Goal: Check status: Check status

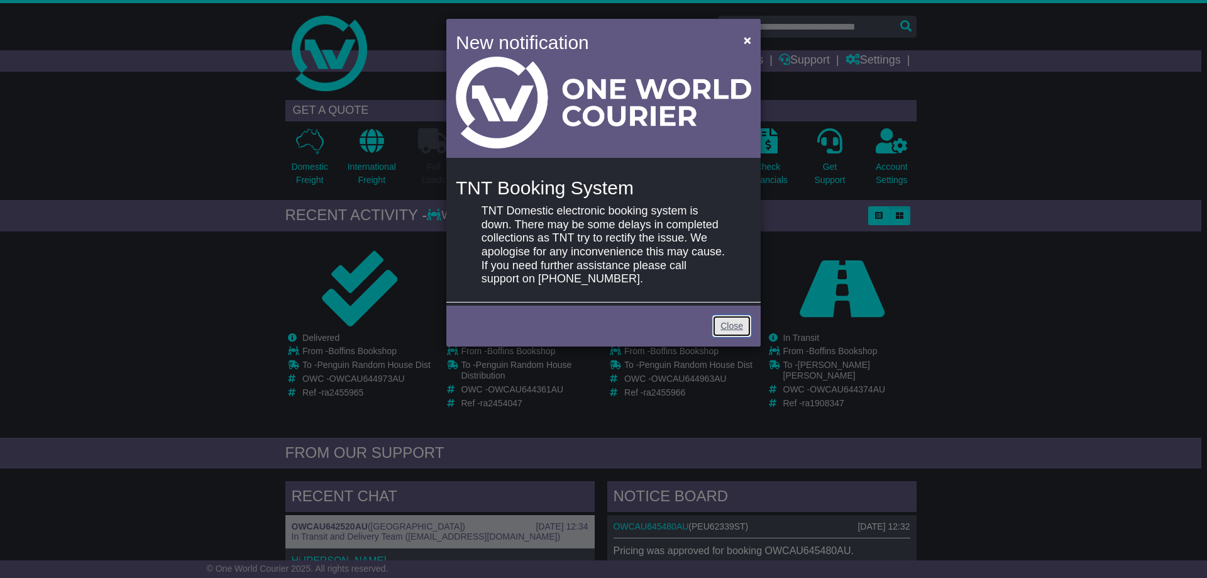
click at [746, 323] on link "Close" at bounding box center [732, 326] width 39 height 22
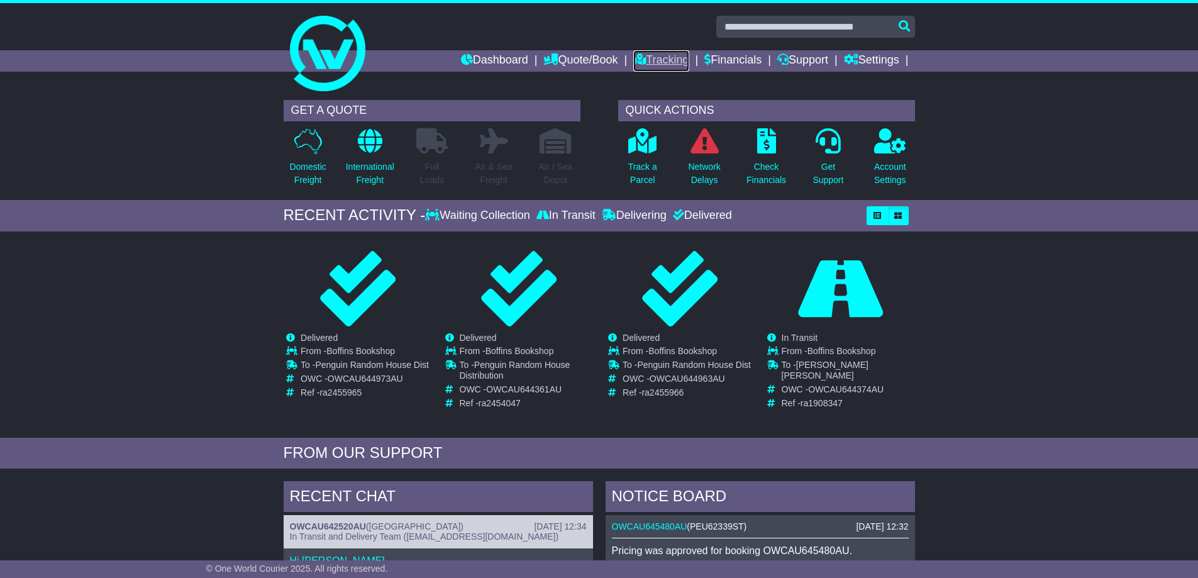
click at [656, 57] on link "Tracking" at bounding box center [660, 60] width 55 height 21
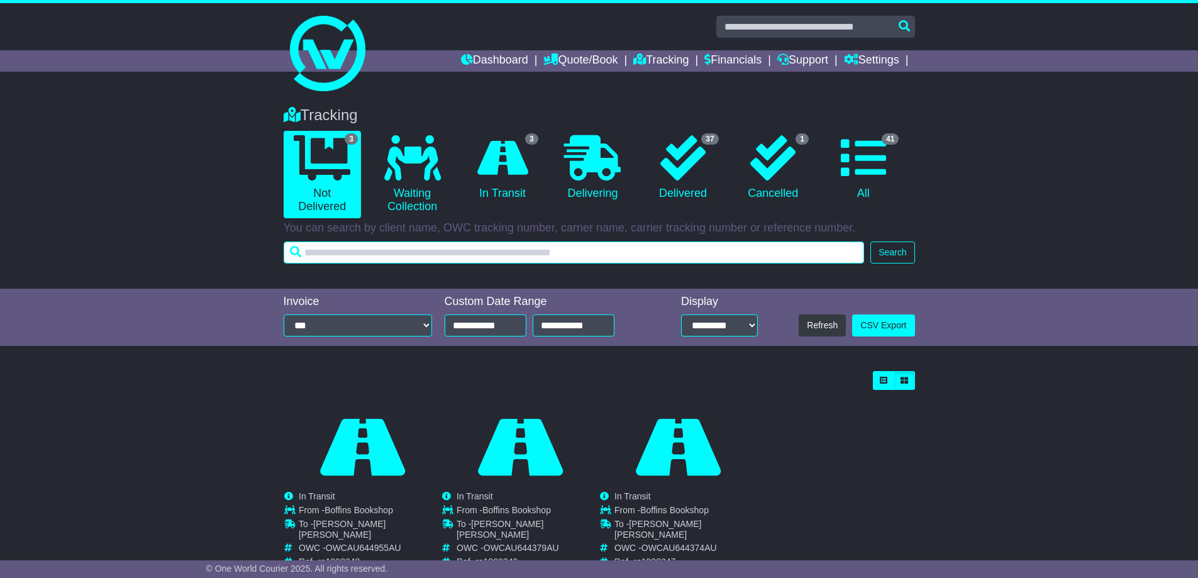
click at [391, 257] on input "text" at bounding box center [574, 252] width 581 height 22
type input "**********"
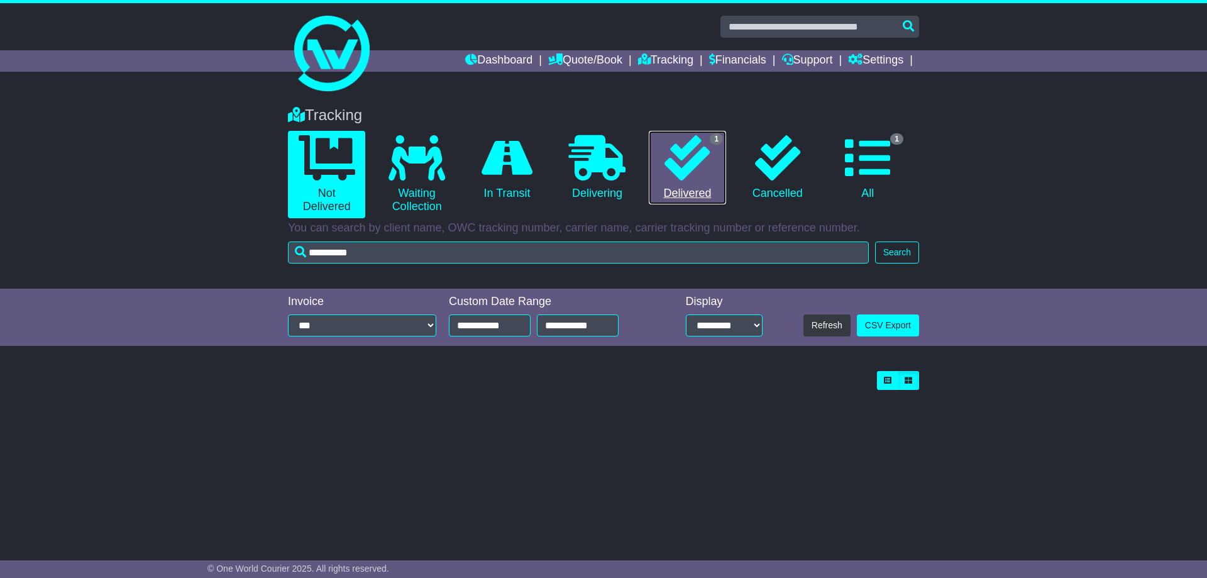
click at [716, 167] on link "1 Delivered" at bounding box center [687, 168] width 77 height 74
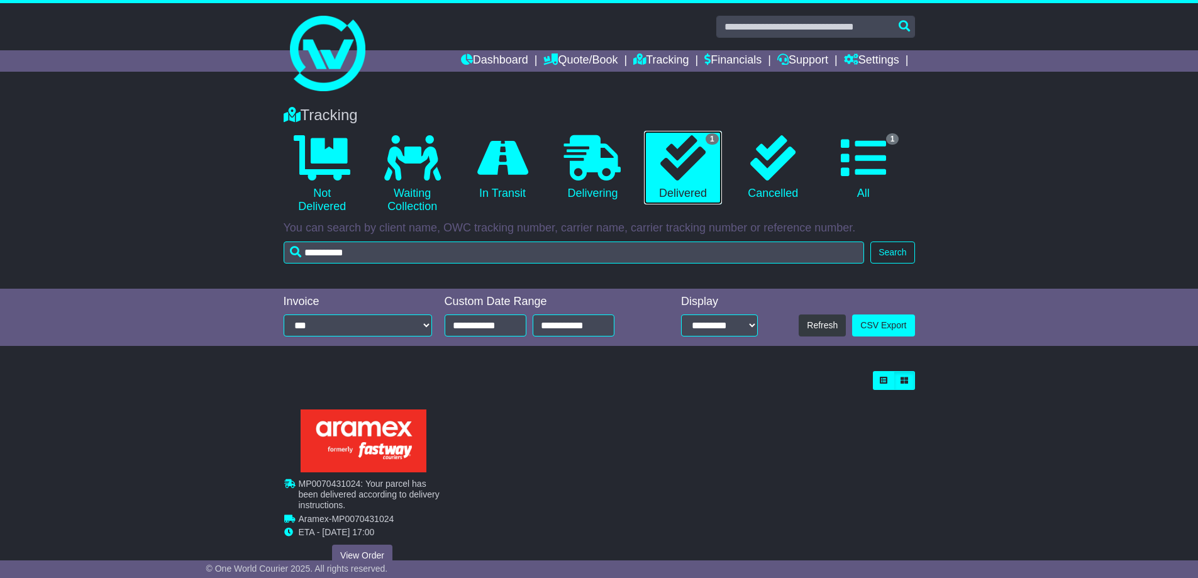
scroll to position [40, 0]
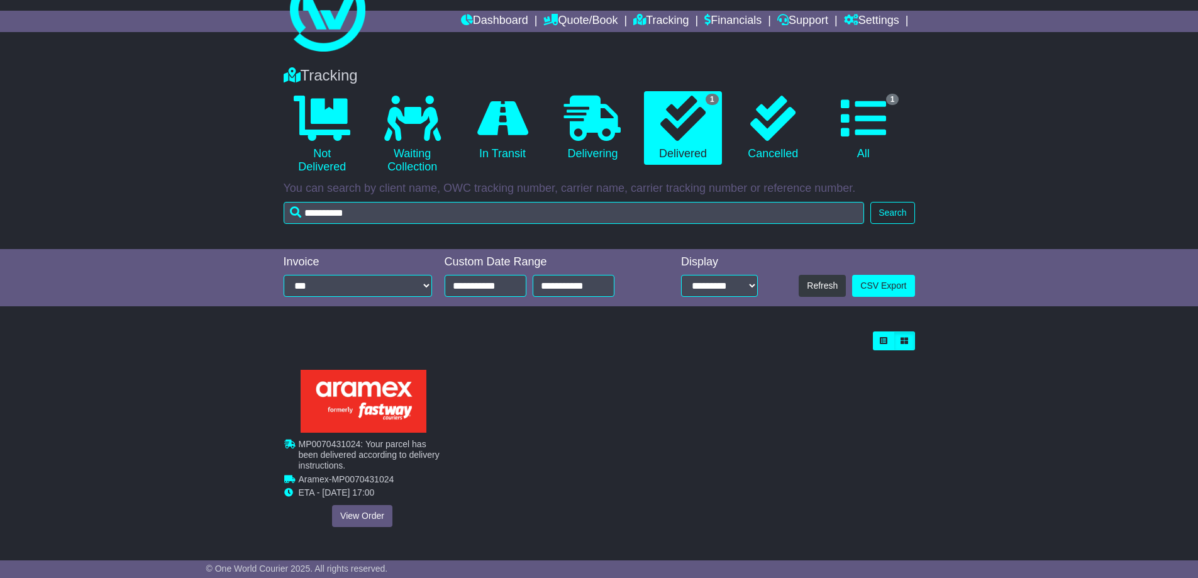
click at [358, 518] on div "Cancelled Waiting Collection In Transit Delivered Boffins Bookshop To -" at bounding box center [362, 448] width 157 height 157
click at [372, 516] on link "View Order" at bounding box center [362, 516] width 60 height 22
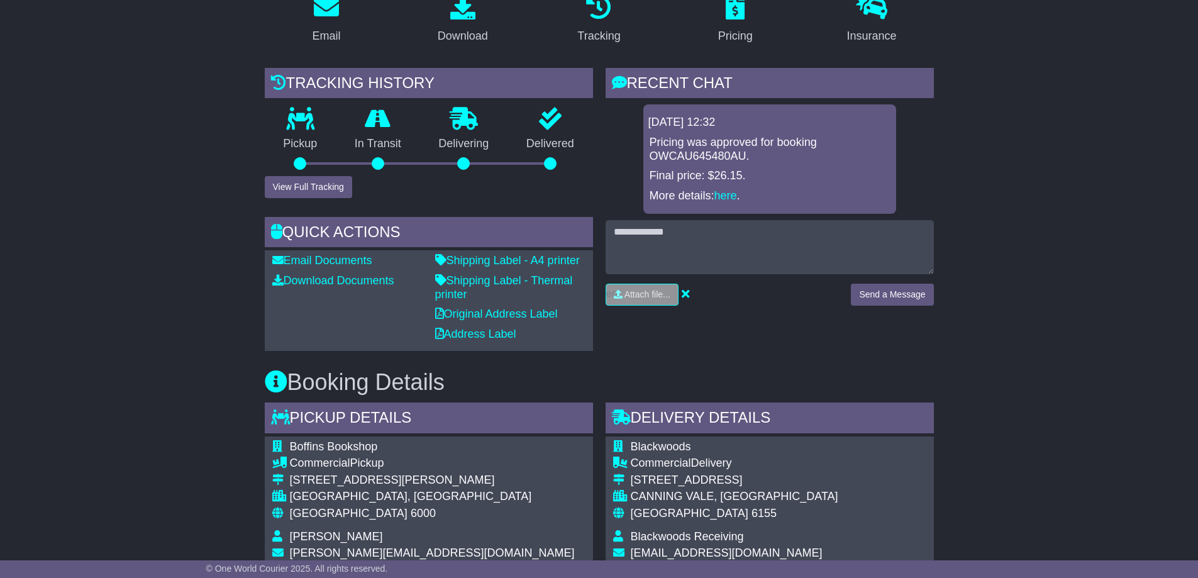
scroll to position [189, 0]
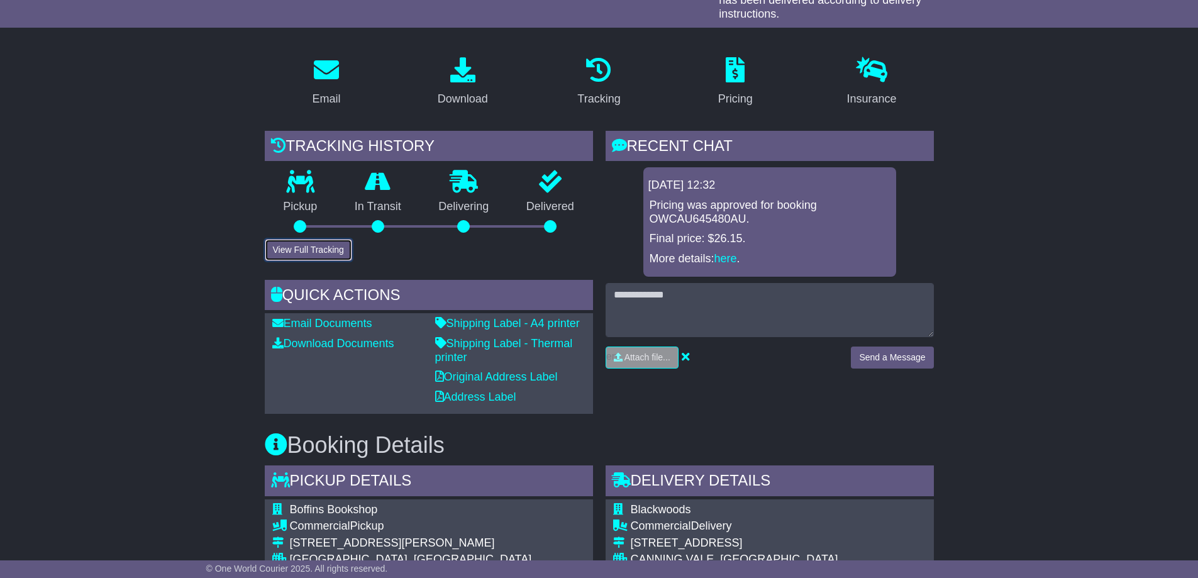
click at [314, 254] on button "View Full Tracking" at bounding box center [308, 250] width 87 height 22
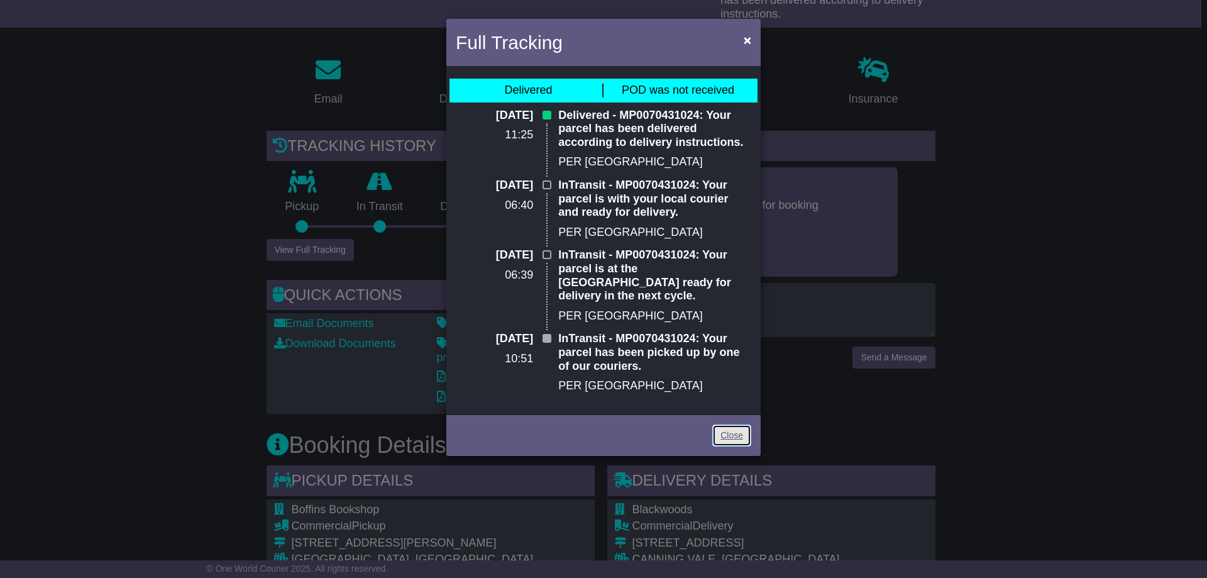
click at [739, 429] on link "Close" at bounding box center [732, 436] width 39 height 22
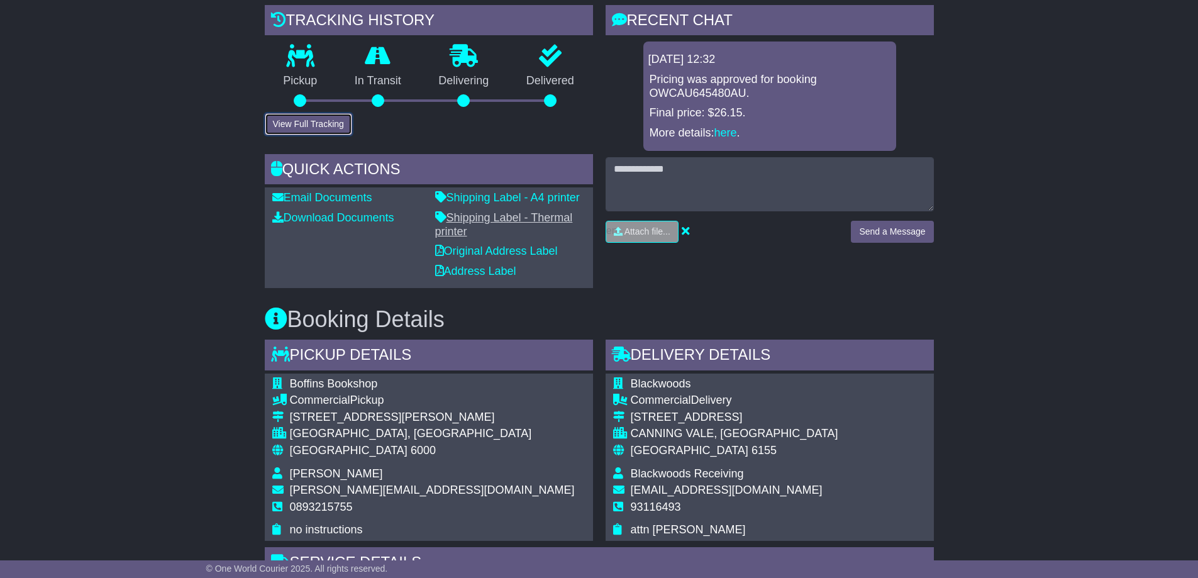
scroll to position [252, 0]
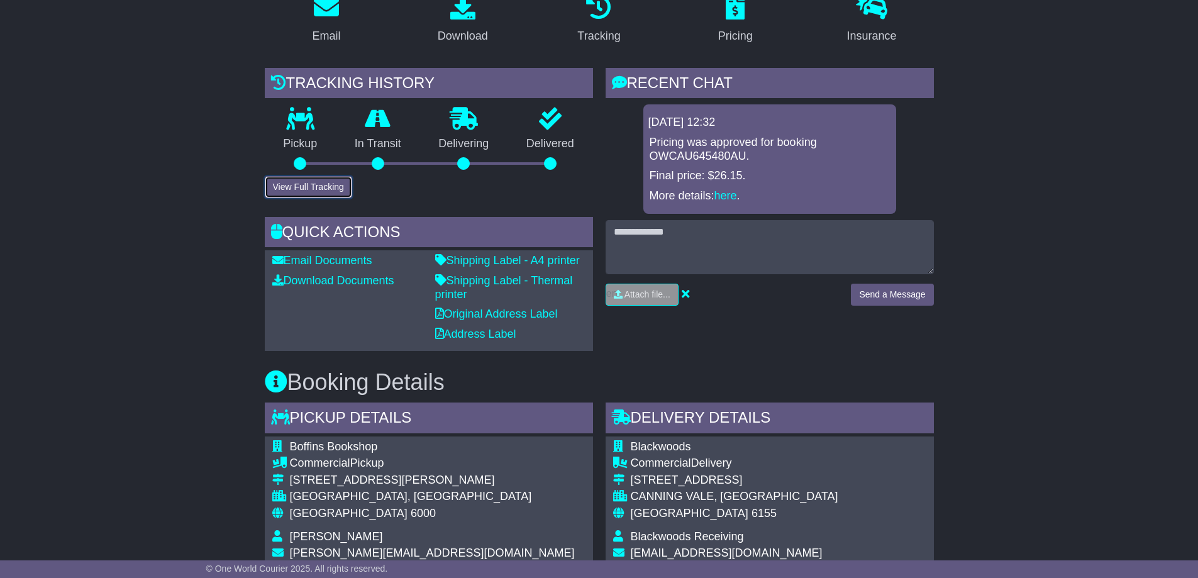
click at [314, 187] on button "View Full Tracking" at bounding box center [308, 187] width 87 height 22
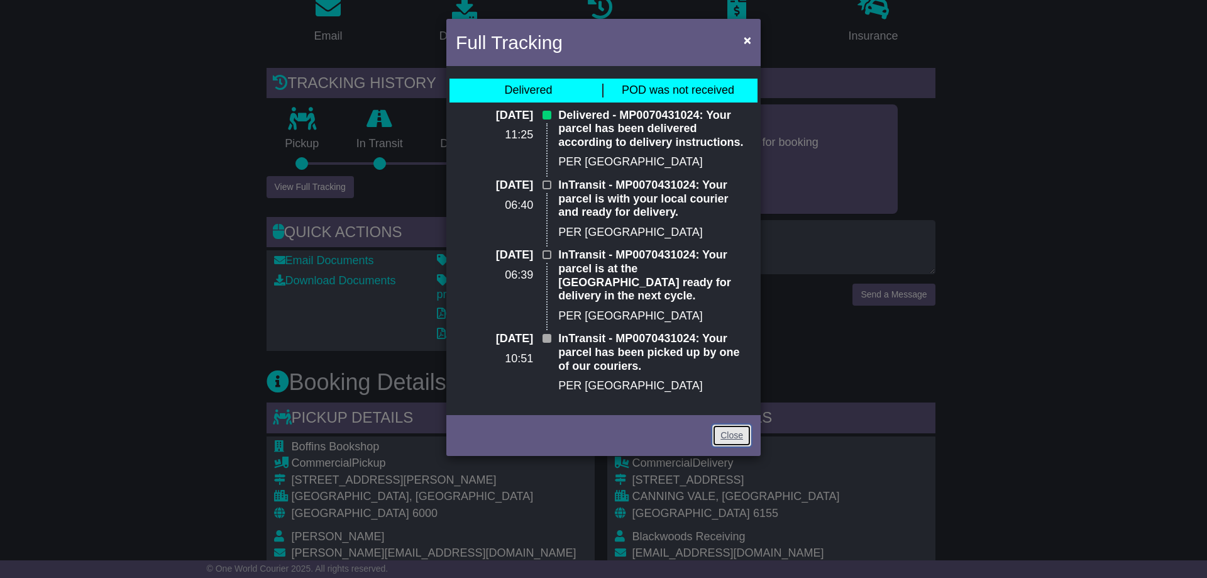
click at [719, 425] on link "Close" at bounding box center [732, 436] width 39 height 22
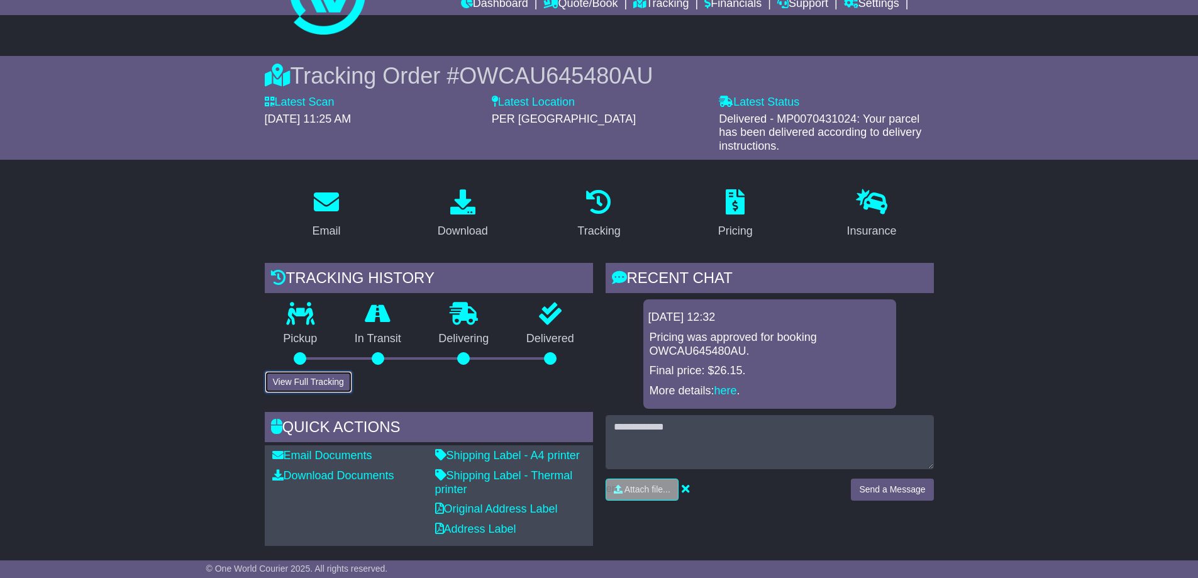
scroll to position [0, 0]
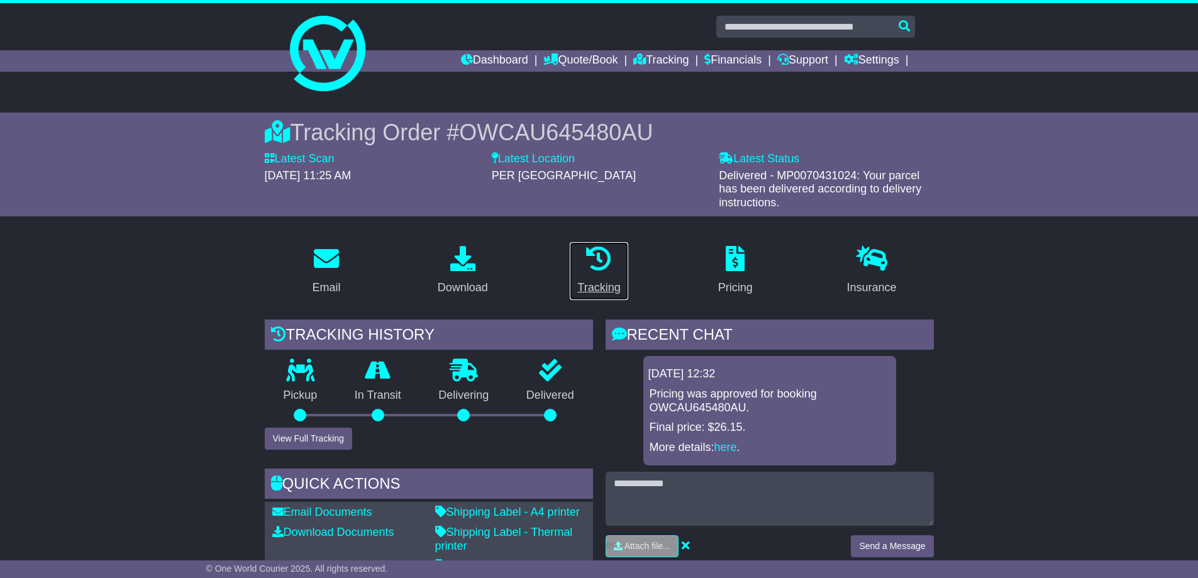
click at [596, 272] on p at bounding box center [598, 259] width 43 height 27
